Goal: Find specific page/section: Find specific page/section

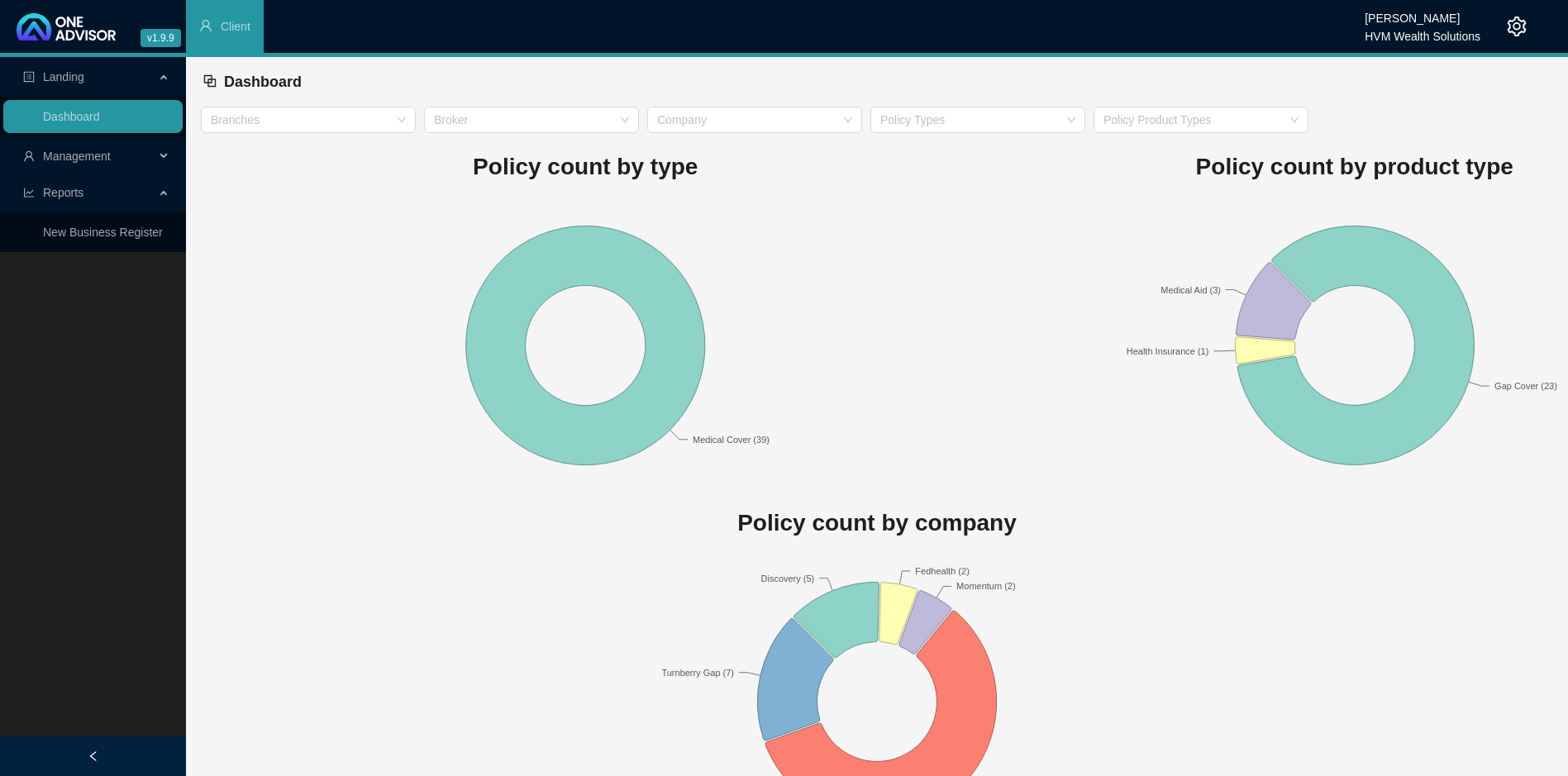
click at [77, 162] on span "Management" at bounding box center [76, 156] width 68 height 13
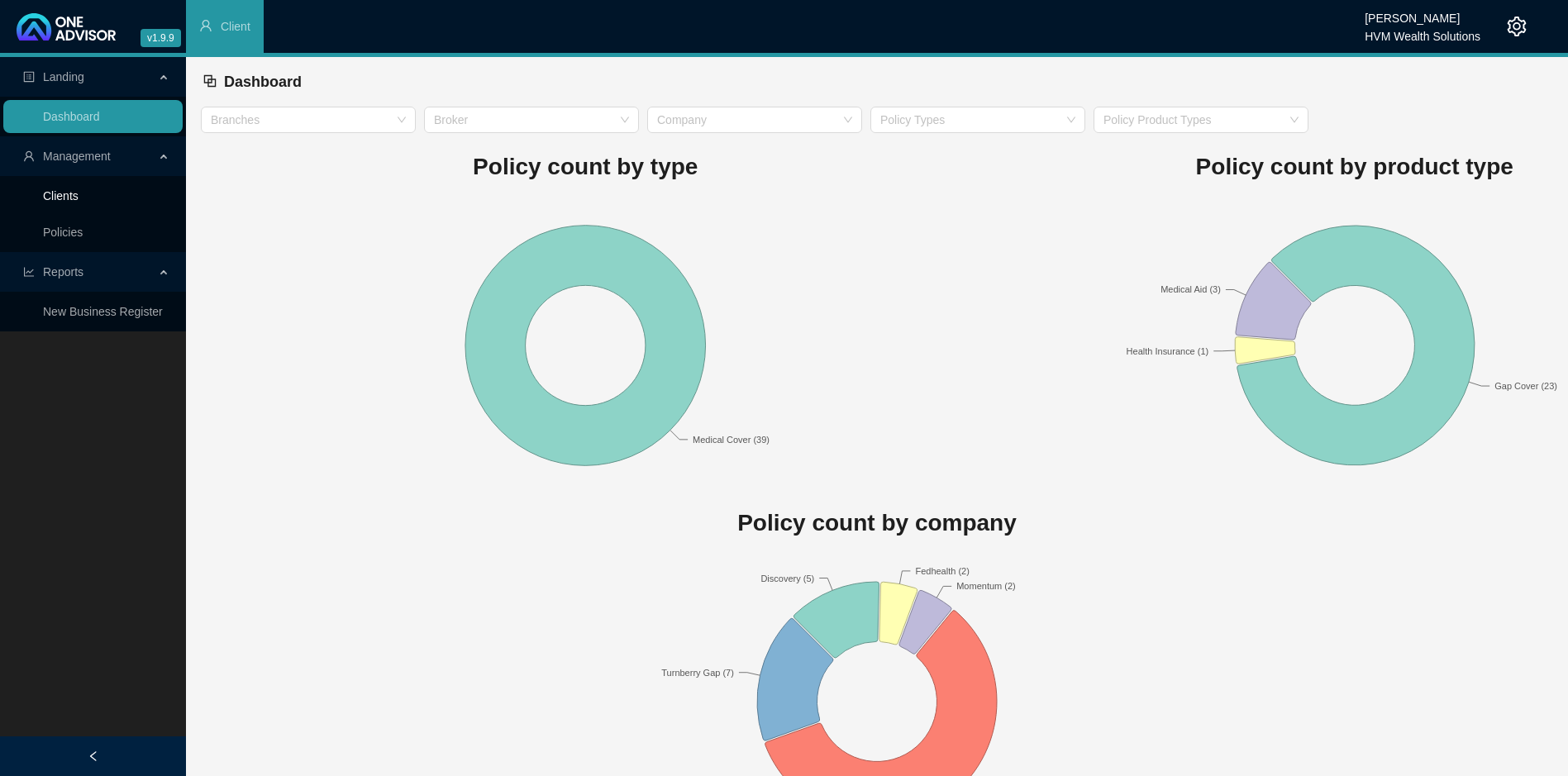
click at [76, 200] on link "Clients" at bounding box center [61, 195] width 36 height 13
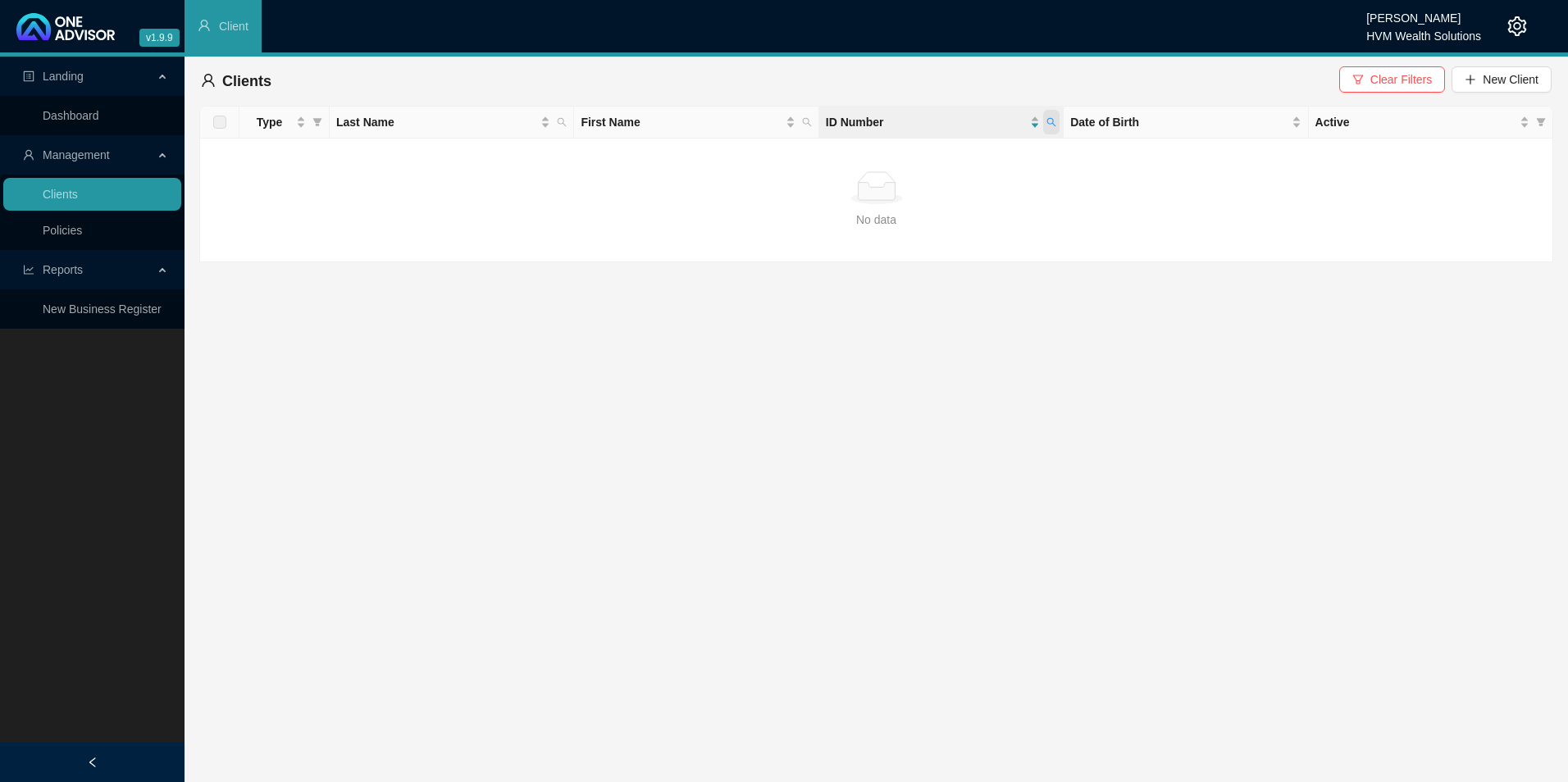
click at [1046, 121] on icon "search" at bounding box center [1052, 122] width 10 height 10
type input "8901250187086"
click at [955, 187] on span "Search" at bounding box center [944, 187] width 36 height 18
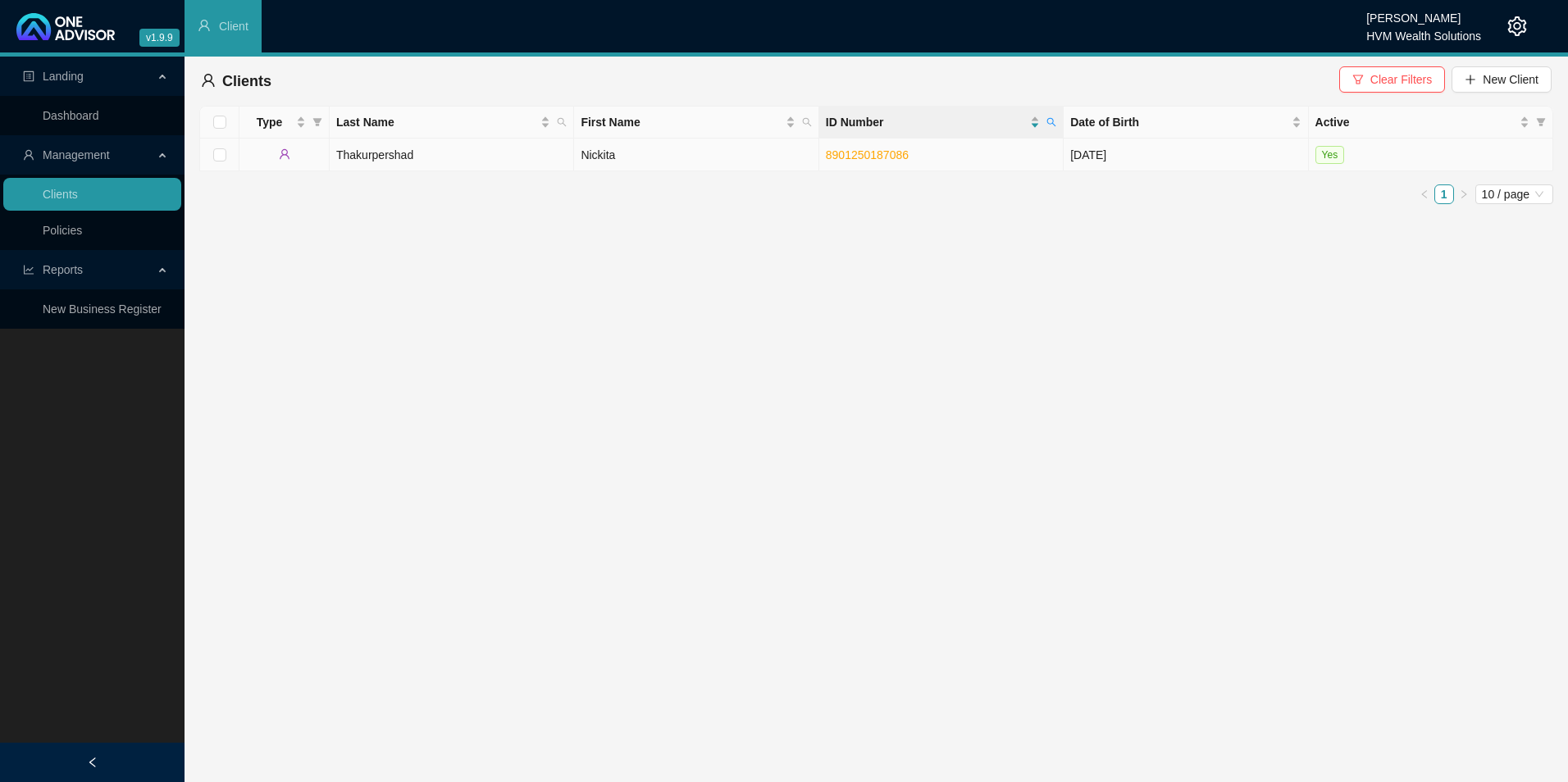
click at [473, 153] on td "Thakurpershad" at bounding box center [452, 154] width 244 height 33
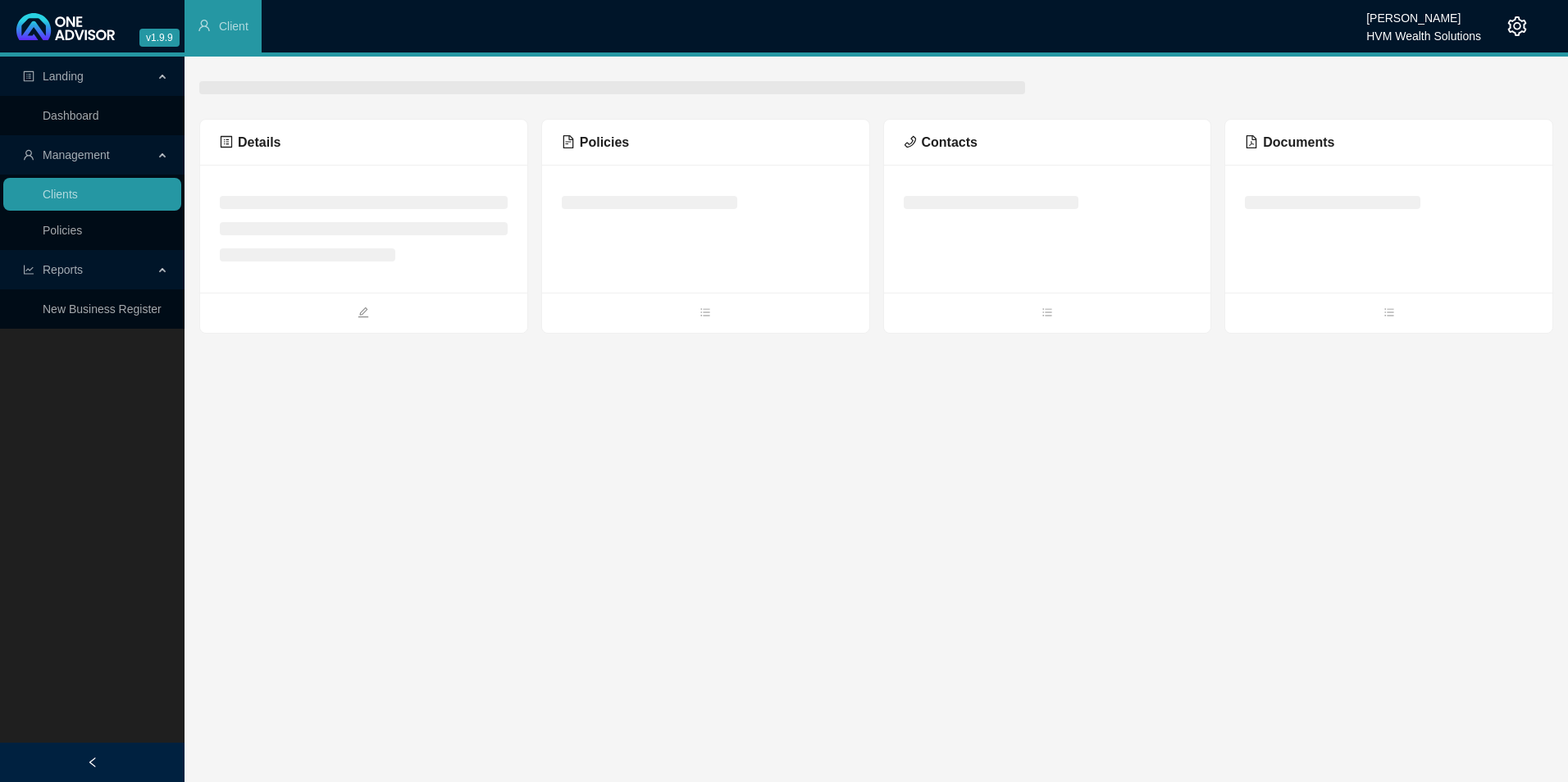
click at [612, 145] on span "Policies" at bounding box center [594, 142] width 67 height 14
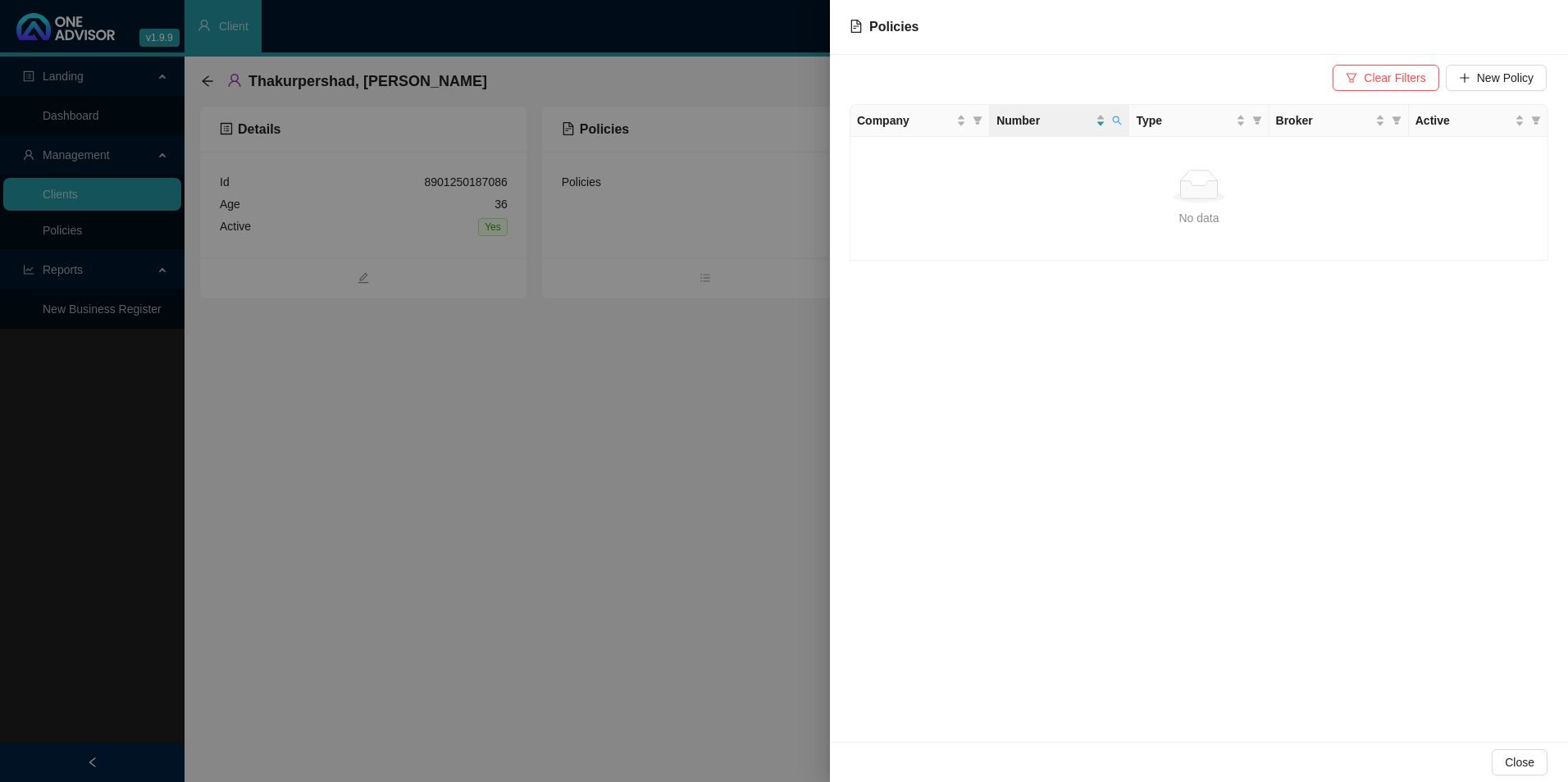
click at [1429, 75] on button "Clear Filters" at bounding box center [1385, 77] width 106 height 26
